Goal: Task Accomplishment & Management: Use online tool/utility

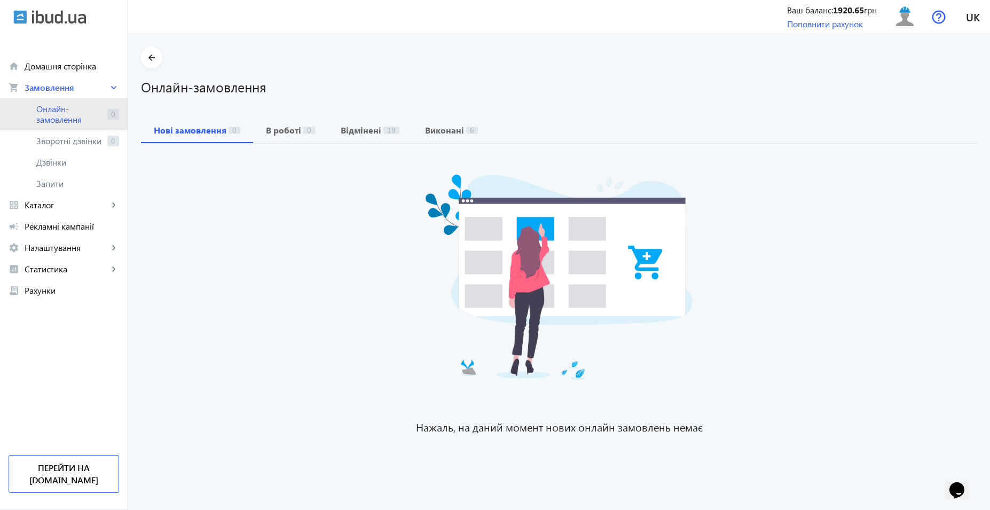
click at [54, 116] on span "Онлайн-замовлення" at bounding box center [69, 114] width 67 height 21
click at [77, 114] on span "Онлайн-замовлення" at bounding box center [69, 114] width 67 height 21
